Goal: Find specific page/section: Find specific page/section

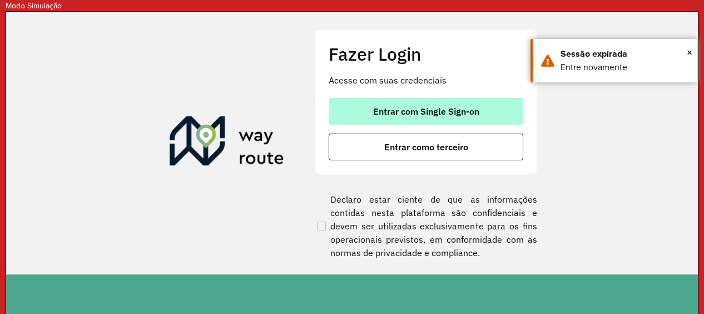
click at [454, 115] on span "Entrar com Single Sign-on" at bounding box center [426, 111] width 106 height 9
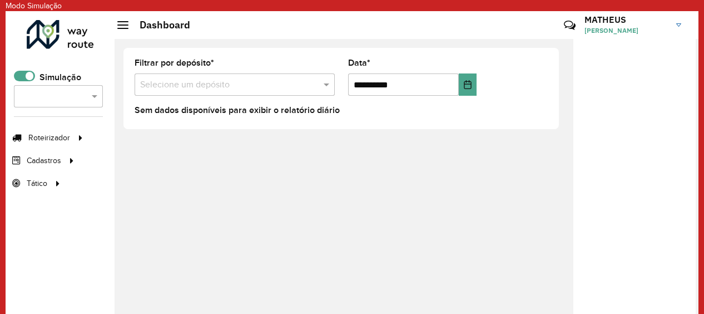
click at [46, 37] on div at bounding box center [60, 34] width 67 height 29
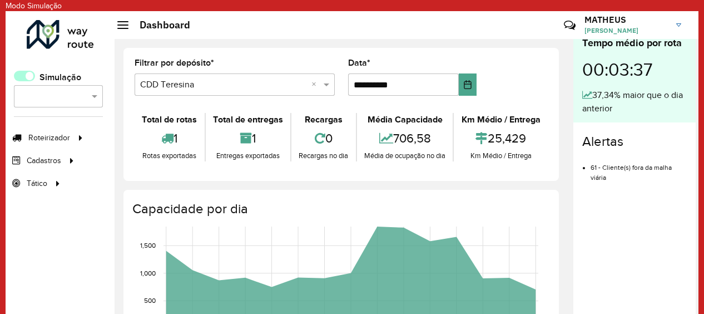
click at [24, 71] on span at bounding box center [24, 76] width 21 height 11
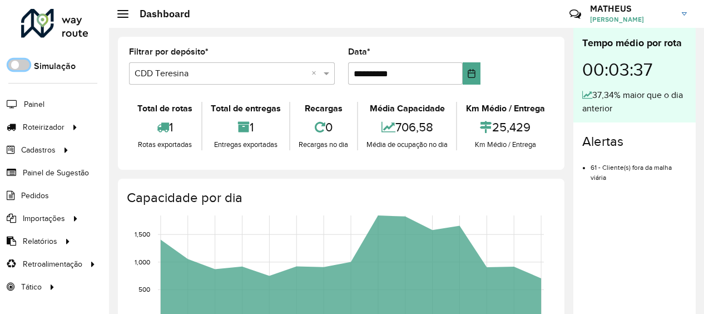
click at [628, 12] on h3 "MATHEUS" at bounding box center [631, 8] width 83 height 11
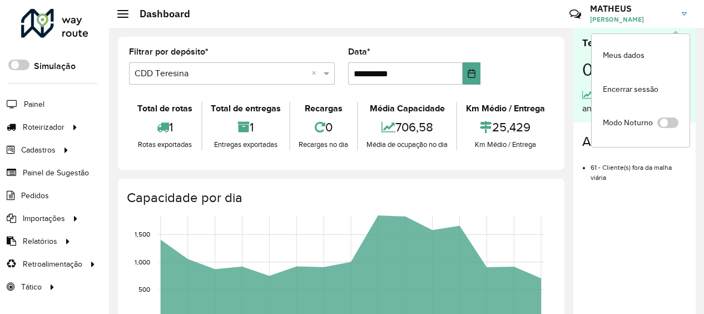
click at [128, 8] on h2 "Dashboard" at bounding box center [159, 14] width 62 height 12
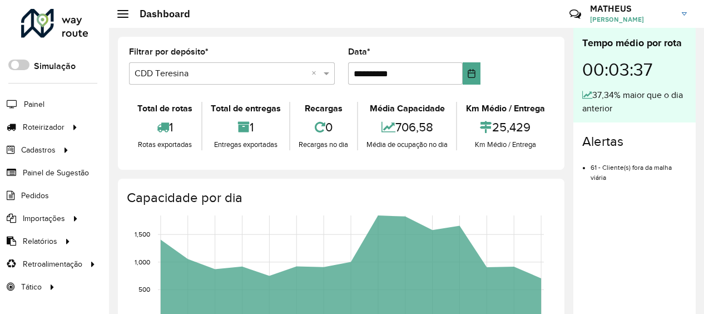
click at [124, 13] on span at bounding box center [122, 13] width 11 height 1
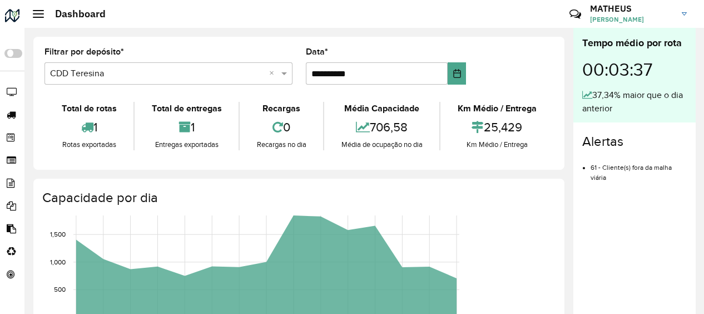
click at [36, 18] on div "Dashboard" at bounding box center [69, 14] width 73 height 12
click at [37, 14] on div at bounding box center [38, 14] width 11 height 8
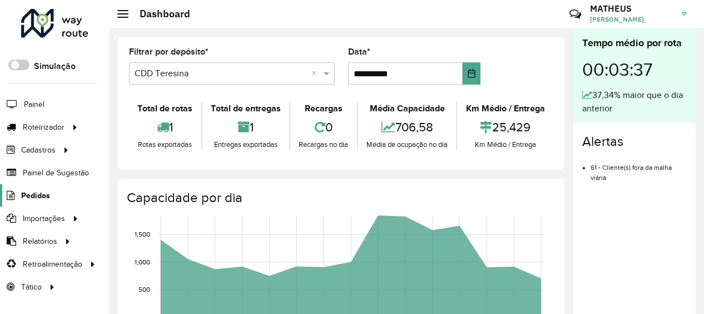
scroll to position [9, 0]
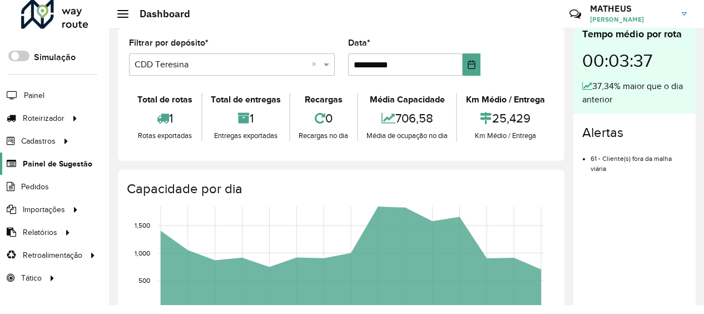
click at [46, 162] on span "Painel de Sugestão" at bounding box center [58, 164] width 70 height 12
